Goal: Transaction & Acquisition: Purchase product/service

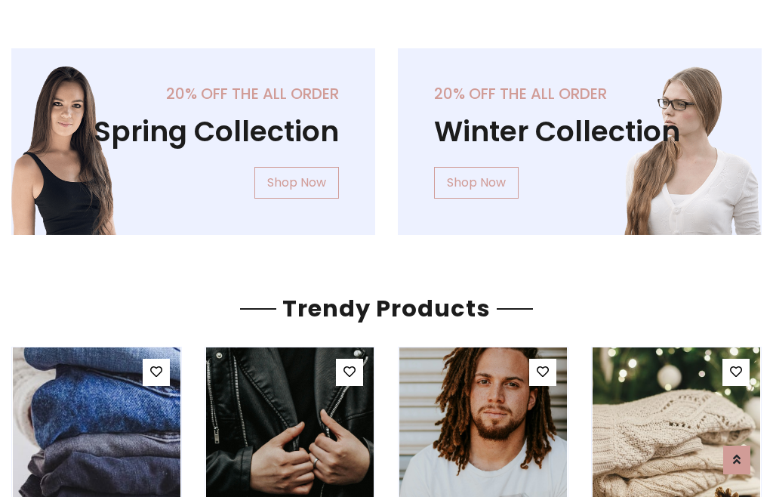
scroll to position [77, 0]
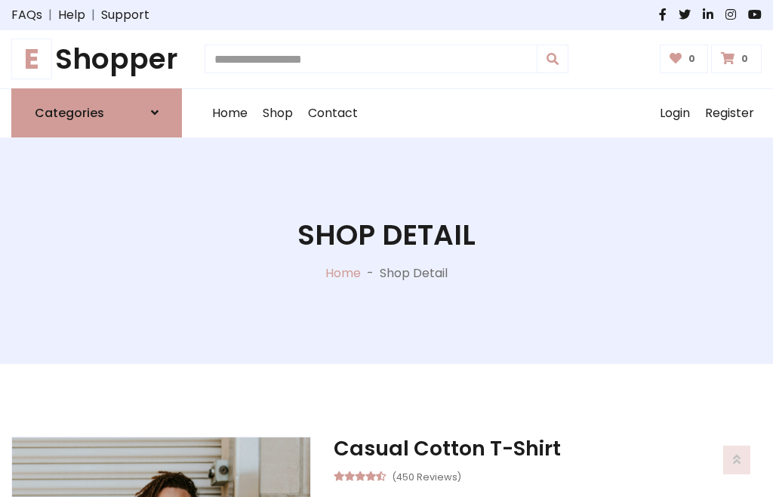
click at [97, 59] on h1 "E Shopper" at bounding box center [96, 59] width 171 height 34
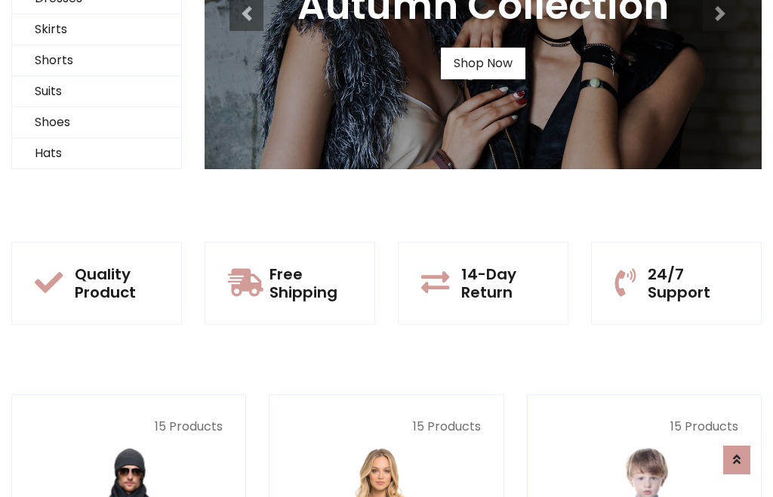
scroll to position [146, 0]
